Goal: Task Accomplishment & Management: Manage account settings

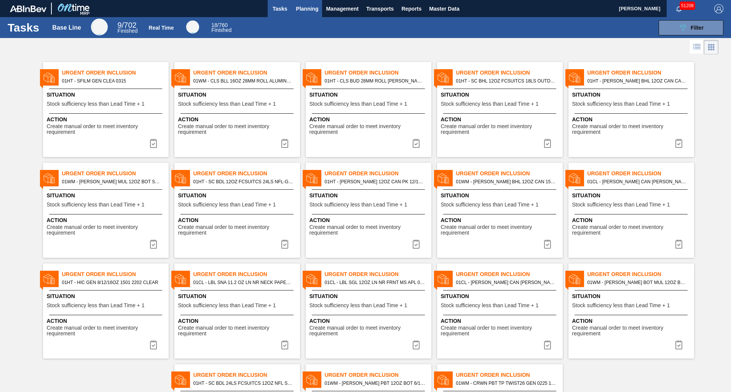
click at [316, 4] on span "Planning" at bounding box center [307, 8] width 22 height 9
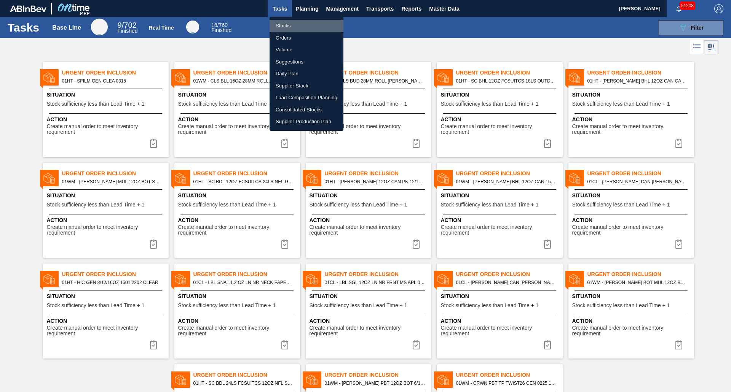
click at [291, 27] on li "Stocks" at bounding box center [306, 26] width 74 height 12
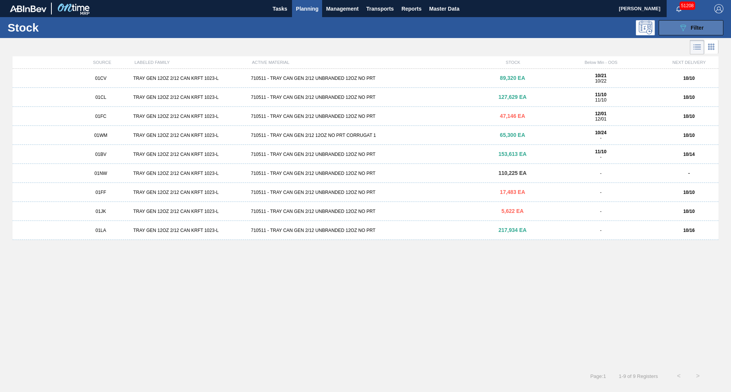
click at [682, 30] on icon at bounding box center [683, 28] width 6 height 6
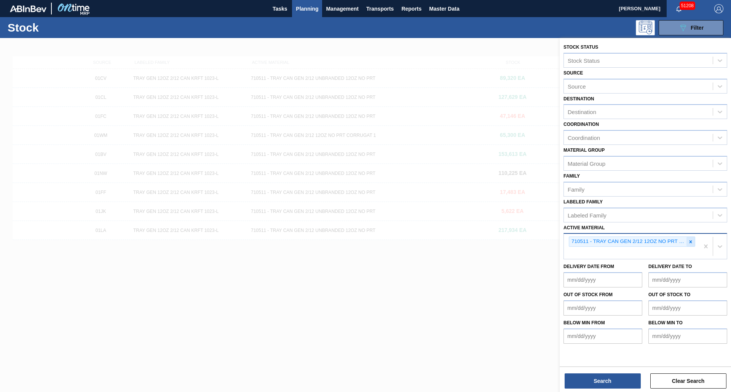
click at [691, 244] on icon at bounding box center [690, 241] width 5 height 5
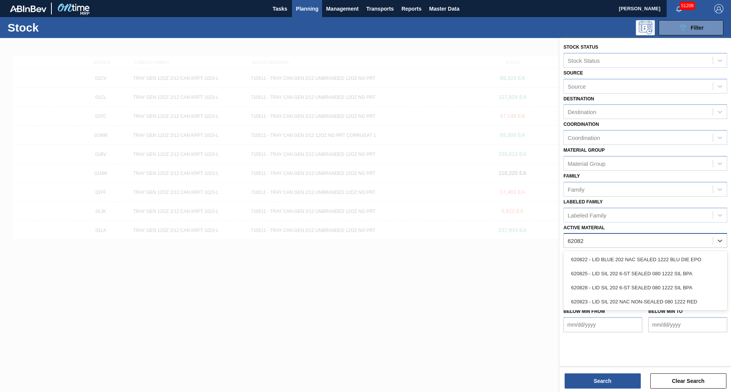
type Material "620825"
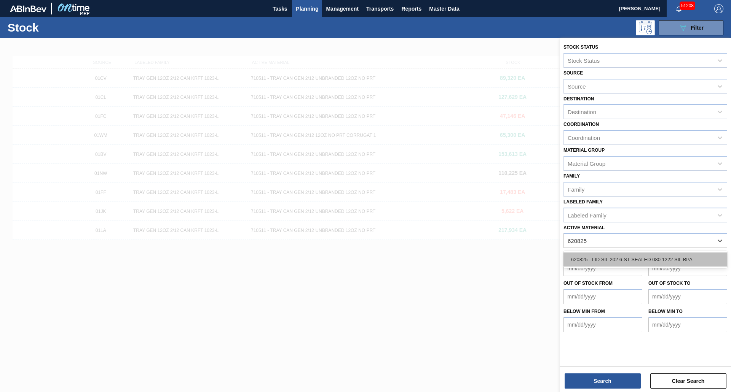
click at [672, 255] on div "620825 - LID SIL 202 6-ST SEALED 080 1222 SIL BPA" at bounding box center [645, 260] width 164 height 14
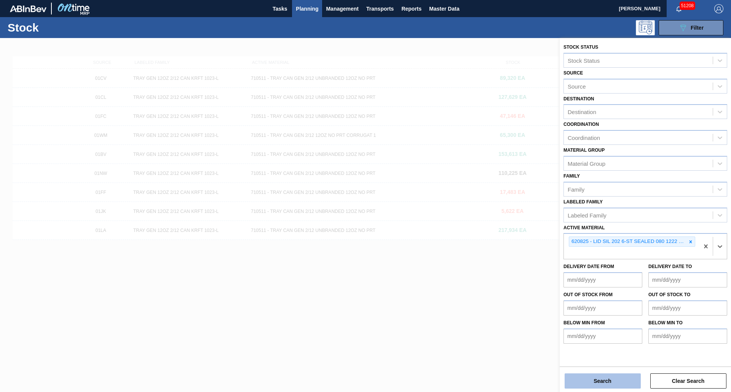
click at [606, 384] on button "Search" at bounding box center [602, 381] width 76 height 15
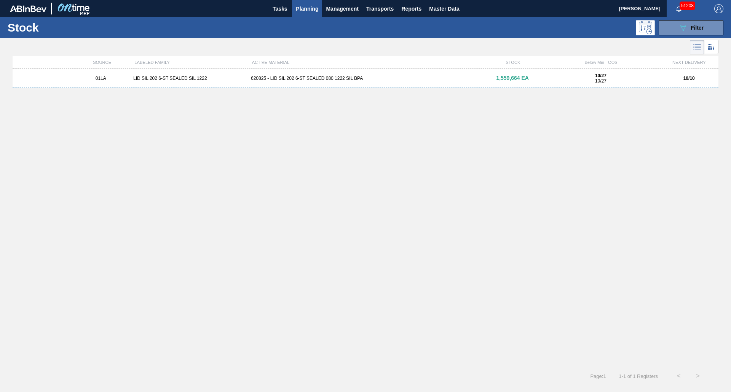
click at [301, 83] on div "01LA LID SIL 202 6-ST SEALED SIL 1222 620825 - LID SIL 202 6-ST SEALED 080 1222…" at bounding box center [366, 78] width 706 height 19
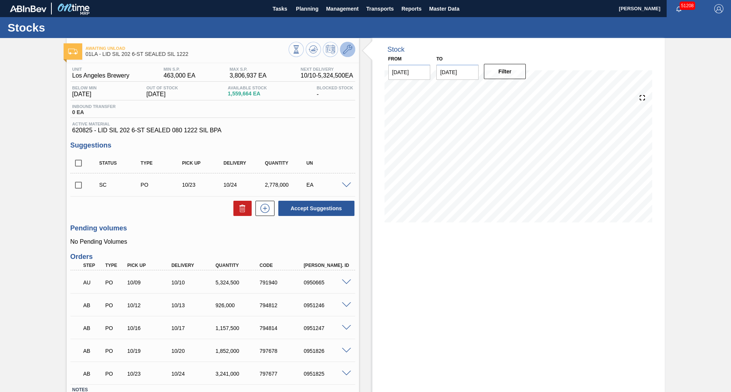
click at [352, 51] on button at bounding box center [347, 49] width 15 height 15
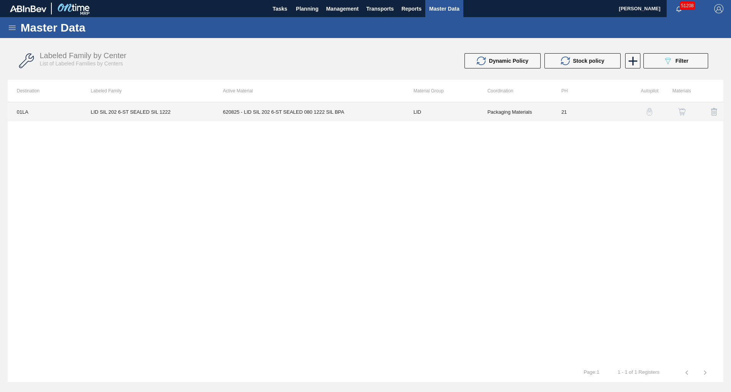
click at [307, 116] on td "620825 - LID SIL 202 6-ST SEALED 080 1222 SIL BPA" at bounding box center [309, 111] width 190 height 19
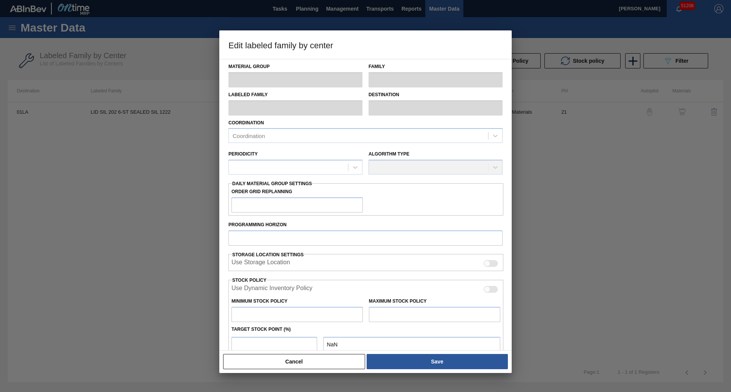
type input "LID"
type input "Generic 202 Lid"
type input "LID SIL 202 6-ST SEALED SIL 1222"
type input "01LA - Los Angeles Brewery"
type input "0"
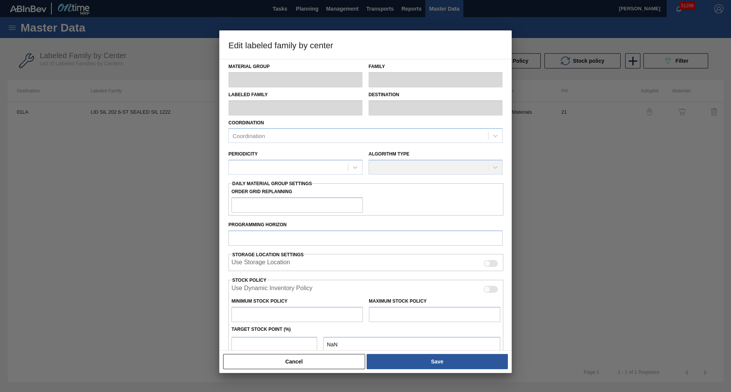
type input "21"
type input "463,000"
type input "3,806,937"
type input "15"
type input "964,591"
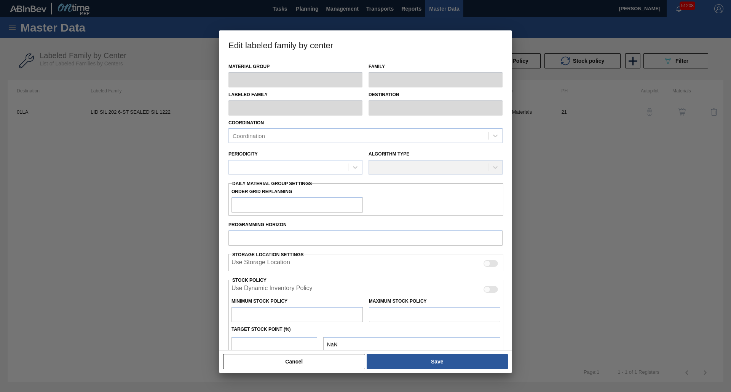
checkbox input "true"
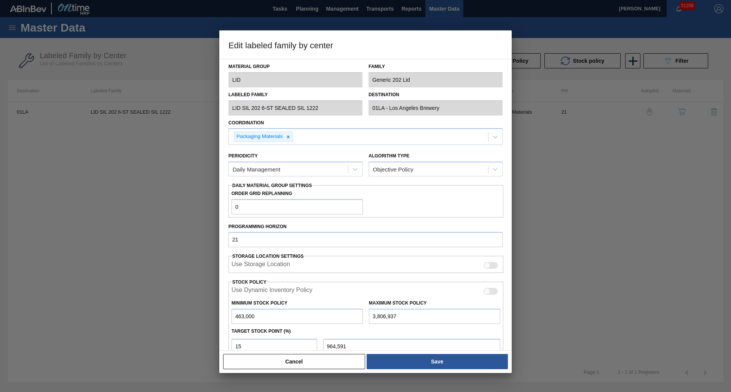
drag, startPoint x: 399, startPoint y: 314, endPoint x: 222, endPoint y: 321, distance: 177.5
click at [222, 321] on div "Material Group LID Family Generic 202 Lid Labeled Family LID SIL 202 6-ST SEALE…" at bounding box center [365, 205] width 292 height 292
type input "9"
type input "393,551"
type input "90"
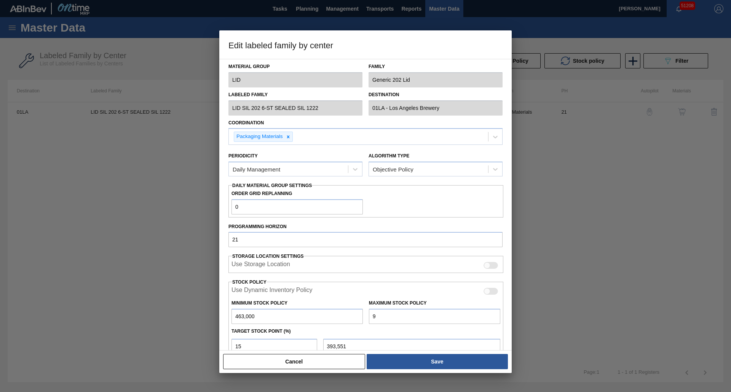
type input "393,564"
type input "900"
type input "393,685"
type input "9,000"
type input "394,900"
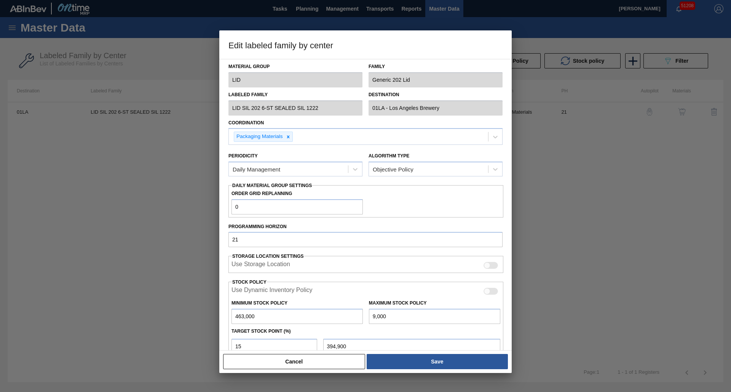
type input "90,000"
type input "407,050"
type input "900,000"
type input "528,550"
type input "9,000,000"
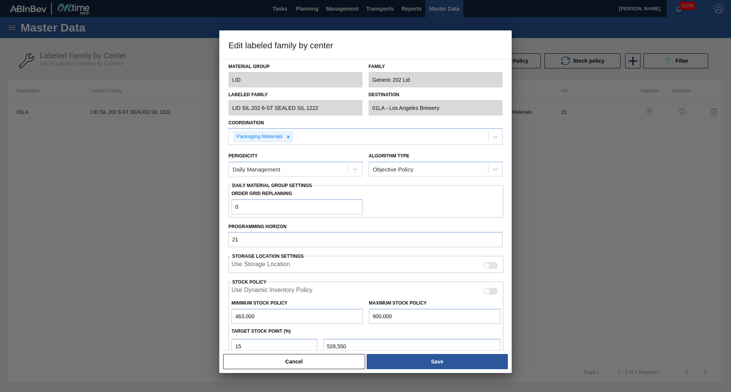
type input "1,743,550"
type input "9,000,000"
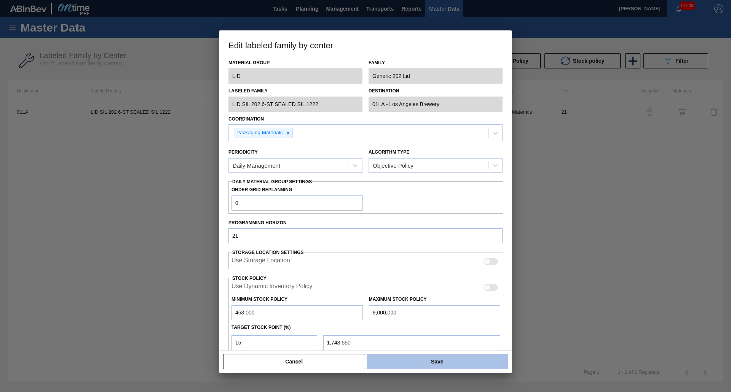
click at [406, 364] on button "Save" at bounding box center [436, 361] width 141 height 15
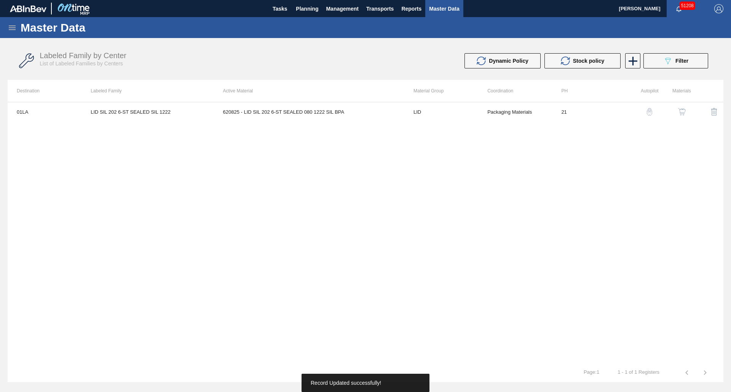
click at [406, 364] on tr "1 - 1 of 1 Registers Page : 1" at bounding box center [365, 372] width 715 height 19
